Goal: Check status: Check status

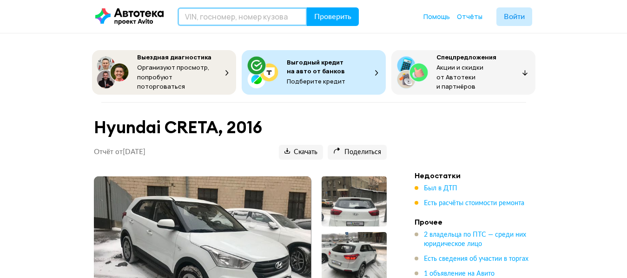
click at [204, 15] on input "text" at bounding box center [243, 16] width 130 height 19
paste input "[VEHICLE_IDENTIFICATION_NUMBER]"
type input "[VEHICLE_IDENTIFICATION_NUMBER]"
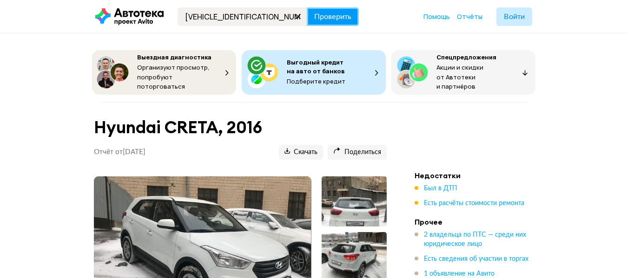
click at [336, 19] on span "Проверить" at bounding box center [332, 16] width 37 height 7
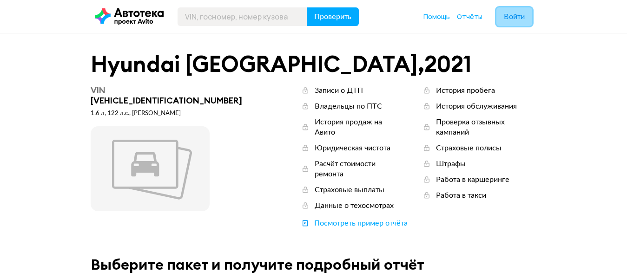
click at [513, 18] on span "Войти" at bounding box center [514, 16] width 21 height 7
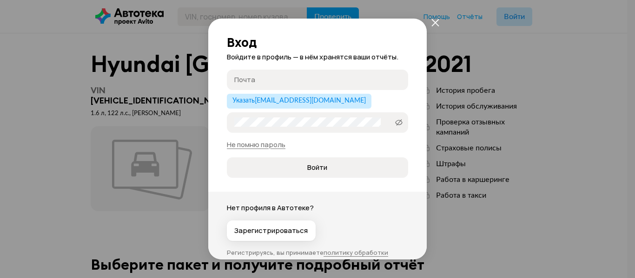
type input "[EMAIL_ADDRESS][DOMAIN_NAME]"
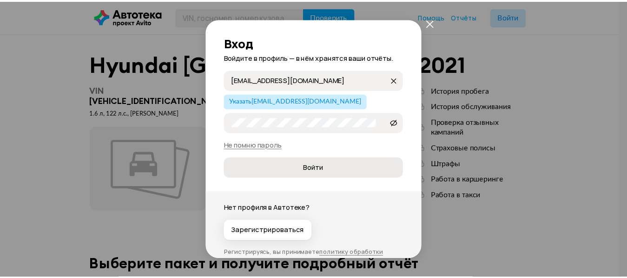
scroll to position [28, 0]
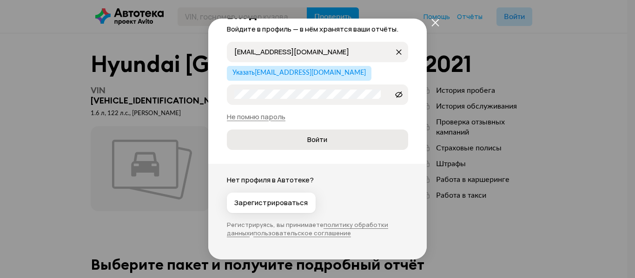
click at [313, 138] on span "Войти" at bounding box center [317, 139] width 20 height 9
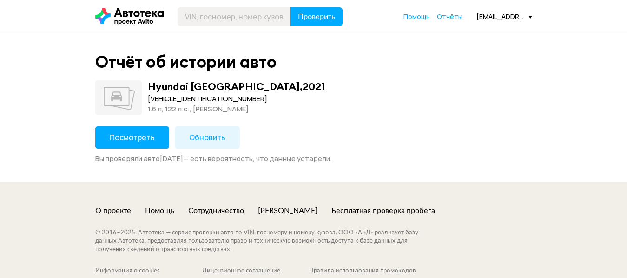
click at [135, 137] on span "Посмотреть" at bounding box center [132, 137] width 45 height 10
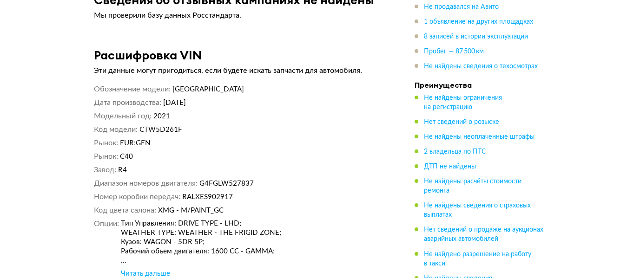
scroll to position [3857, 0]
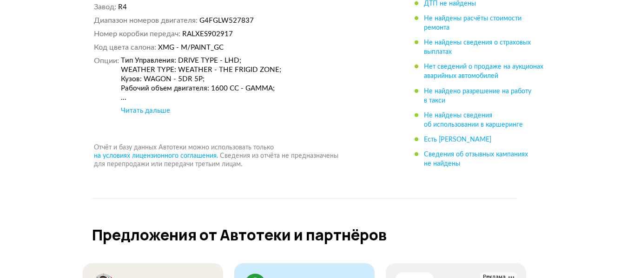
click at [152, 106] on div "Читать дальше" at bounding box center [145, 110] width 49 height 9
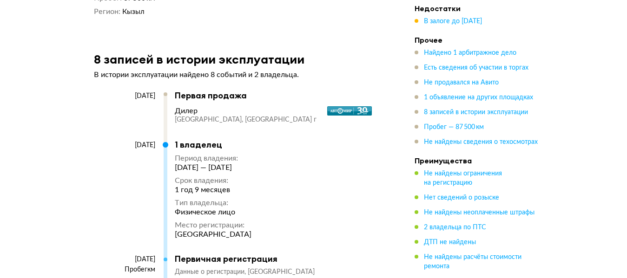
scroll to position [2370, 0]
